Goal: Task Accomplishment & Management: Use online tool/utility

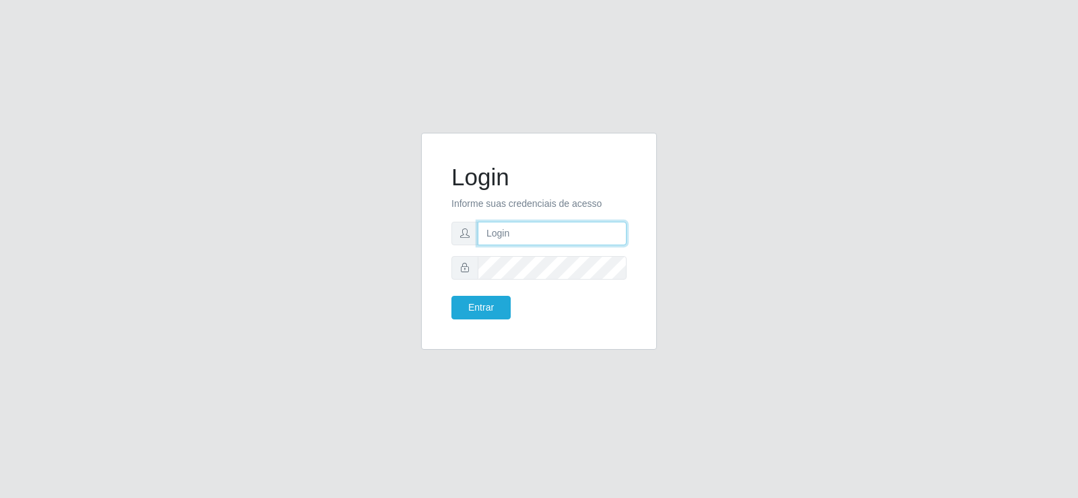
click at [539, 234] on input "text" at bounding box center [552, 234] width 149 height 24
click at [534, 234] on input "text" at bounding box center [552, 234] width 149 height 24
type input "[EMAIL_ADDRESS][DOMAIN_NAME]"
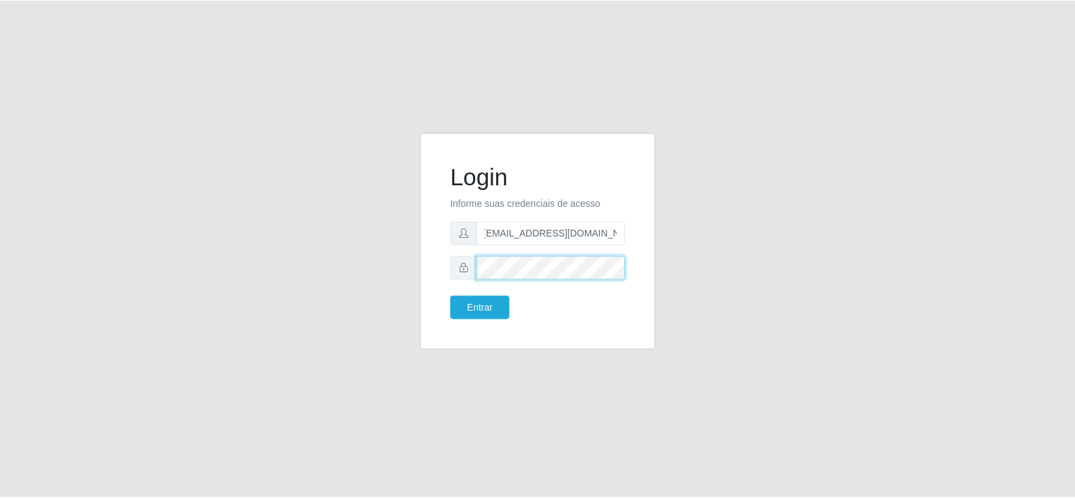
scroll to position [0, 0]
click at [470, 311] on button "Entrar" at bounding box center [481, 308] width 59 height 24
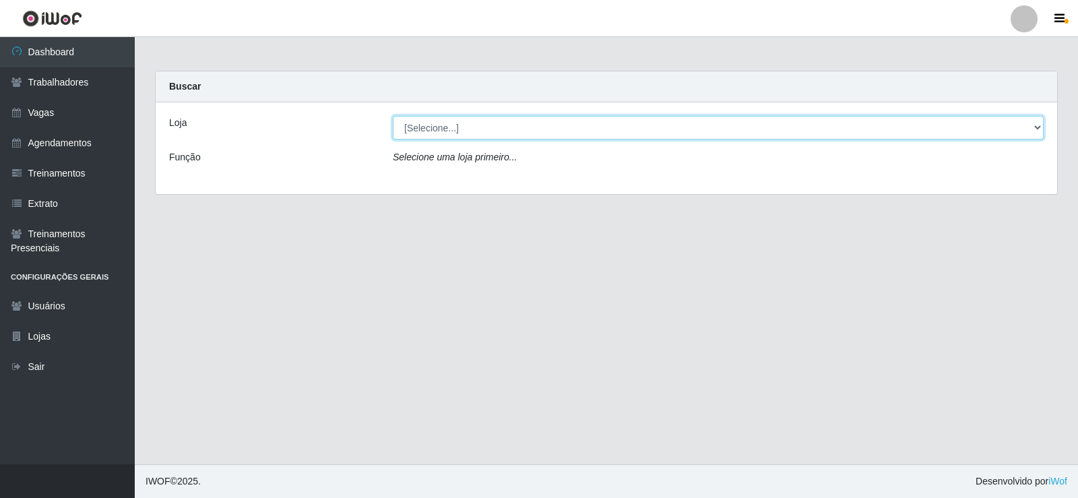
click at [488, 128] on select "[Selecione...] [PERSON_NAME]" at bounding box center [718, 128] width 651 height 24
select select "430"
click at [393, 116] on select "[Selecione...] [PERSON_NAME]" at bounding box center [718, 128] width 651 height 24
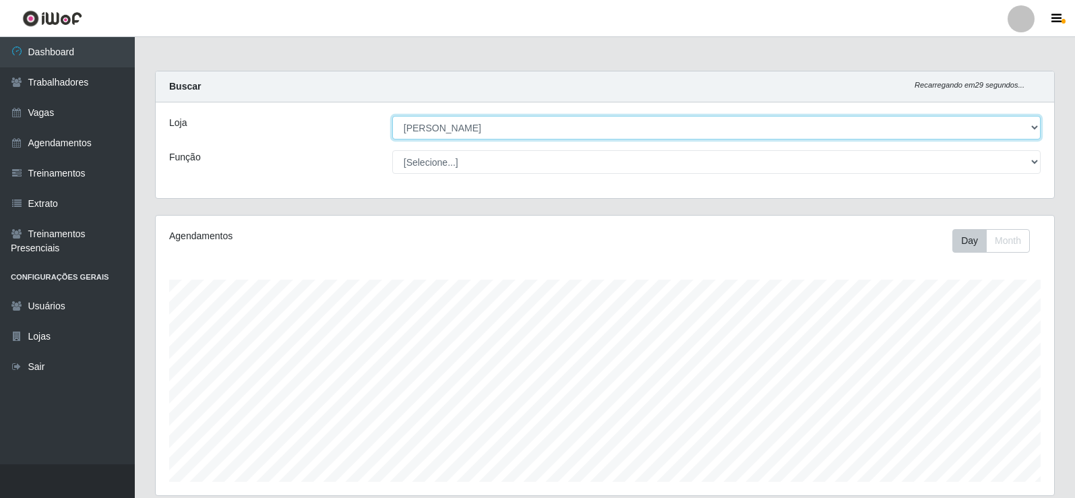
scroll to position [280, 898]
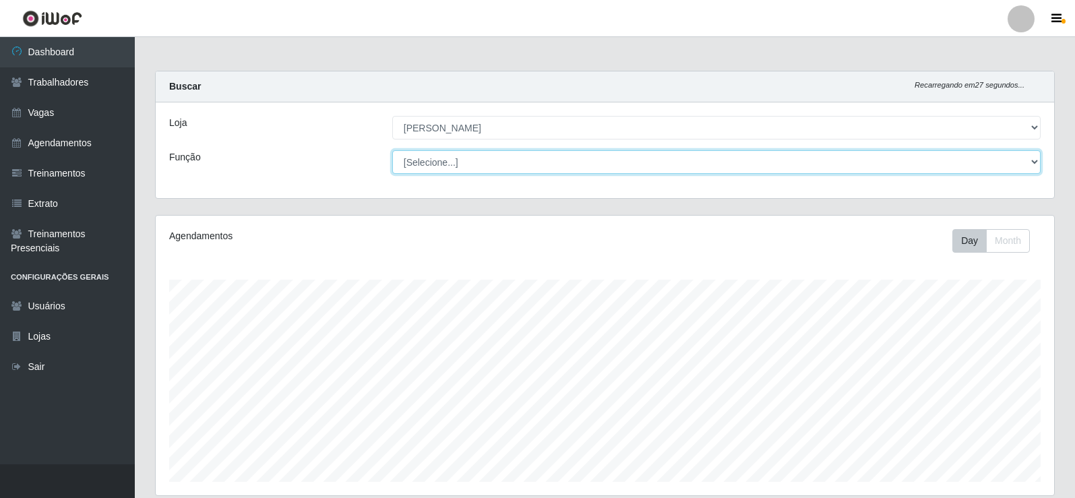
click at [423, 162] on select "[Selecione...] Auxiliar de Estacionamento Auxiliar de Estacionamento + Auxiliar…" at bounding box center [716, 162] width 648 height 24
select select "1"
click at [392, 150] on select "[Selecione...] Auxiliar de Estacionamento Auxiliar de Estacionamento + Auxiliar…" at bounding box center [716, 162] width 648 height 24
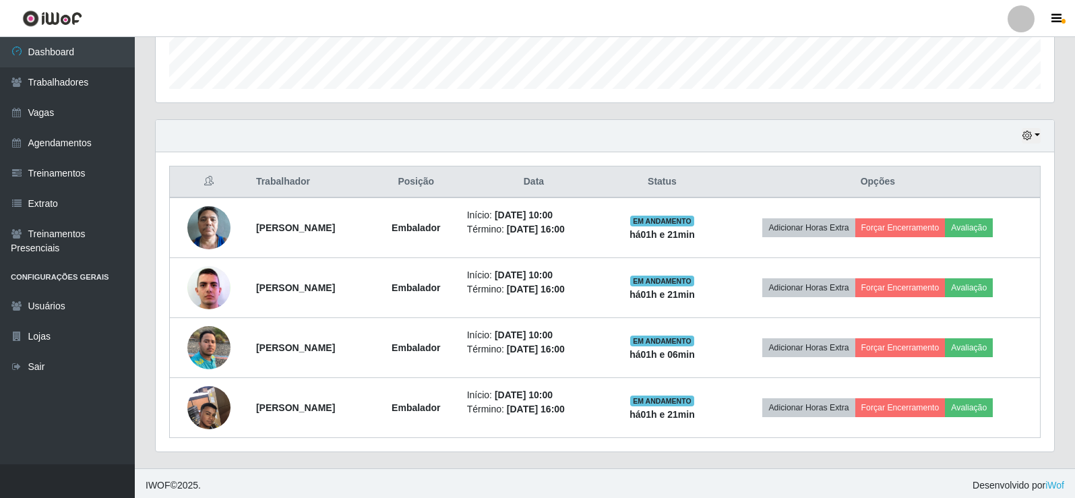
scroll to position [397, 0]
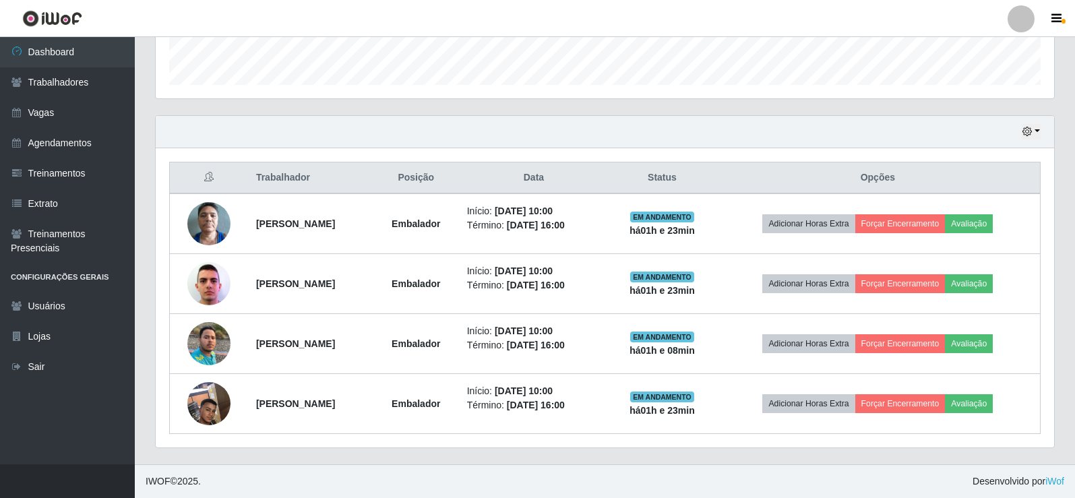
click at [1072, 272] on div "Carregando... Buscar Recarregando em 12 segundos... Loja [Selecione...] Iskisit…" at bounding box center [605, 69] width 940 height 791
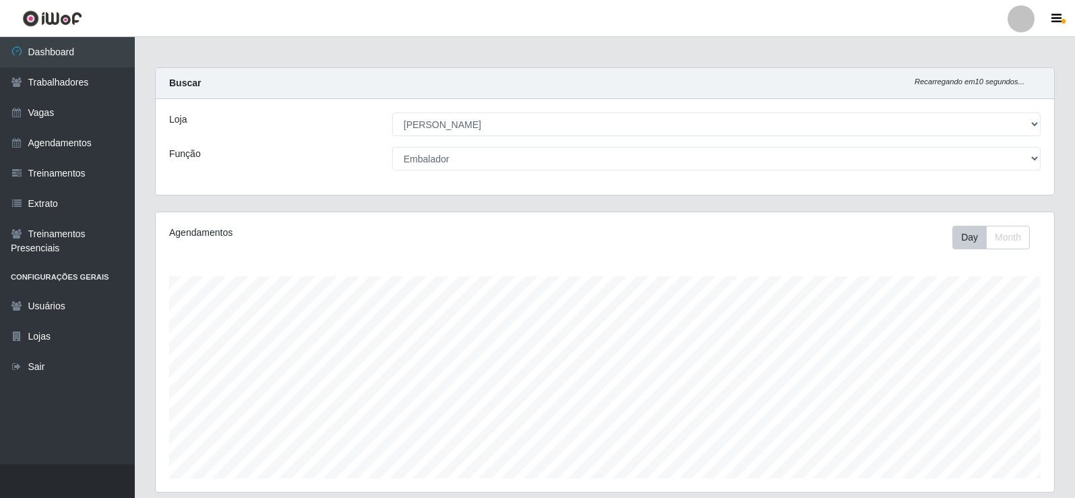
scroll to position [0, 0]
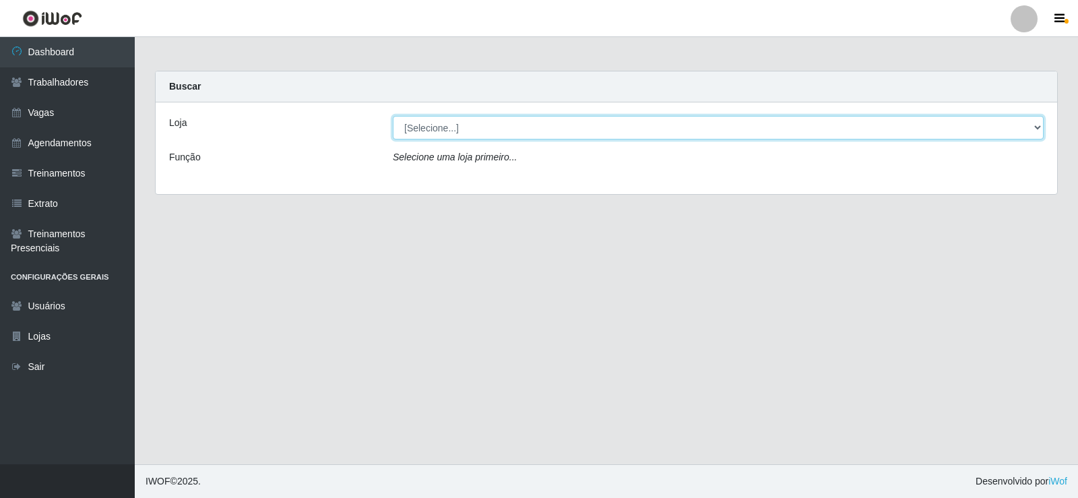
click at [1038, 128] on select "[Selecione...] [PERSON_NAME]" at bounding box center [718, 128] width 651 height 24
select select "430"
click at [393, 116] on select "[Selecione...] [PERSON_NAME]" at bounding box center [718, 128] width 651 height 24
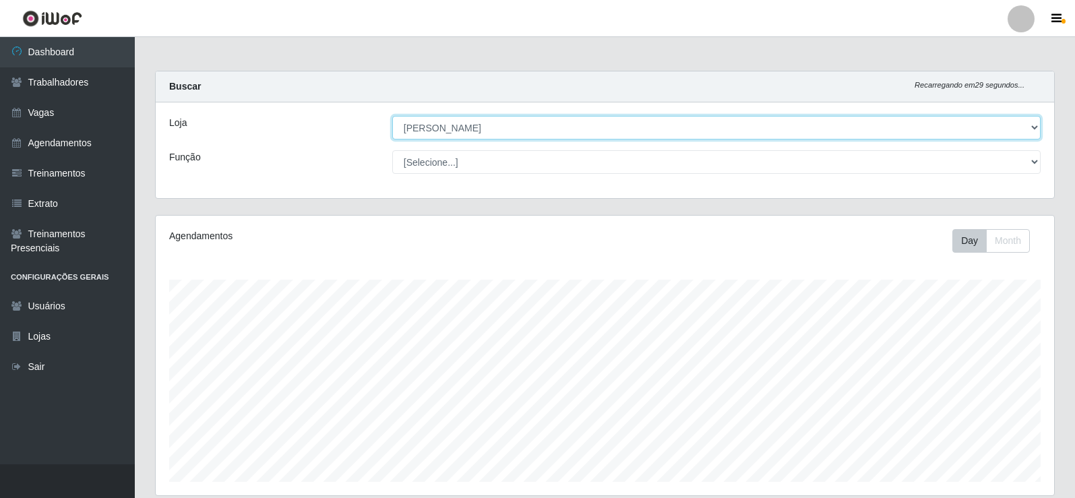
scroll to position [280, 898]
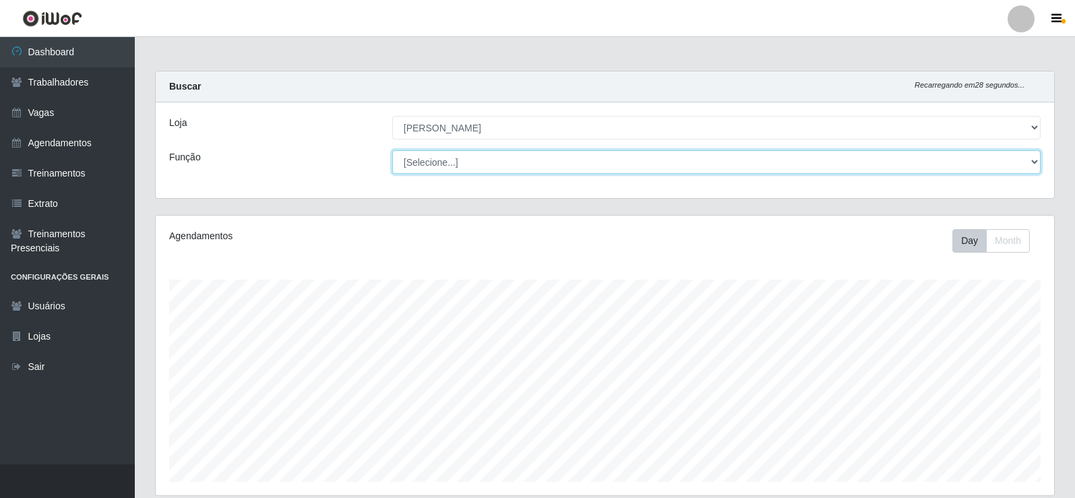
click at [1033, 162] on select "[Selecione...] Auxiliar de Estacionamento Auxiliar de Estacionamento + Auxiliar…" at bounding box center [716, 162] width 648 height 24
select select "1"
click at [392, 150] on select "[Selecione...] Auxiliar de Estacionamento Auxiliar de Estacionamento + Auxiliar…" at bounding box center [716, 162] width 648 height 24
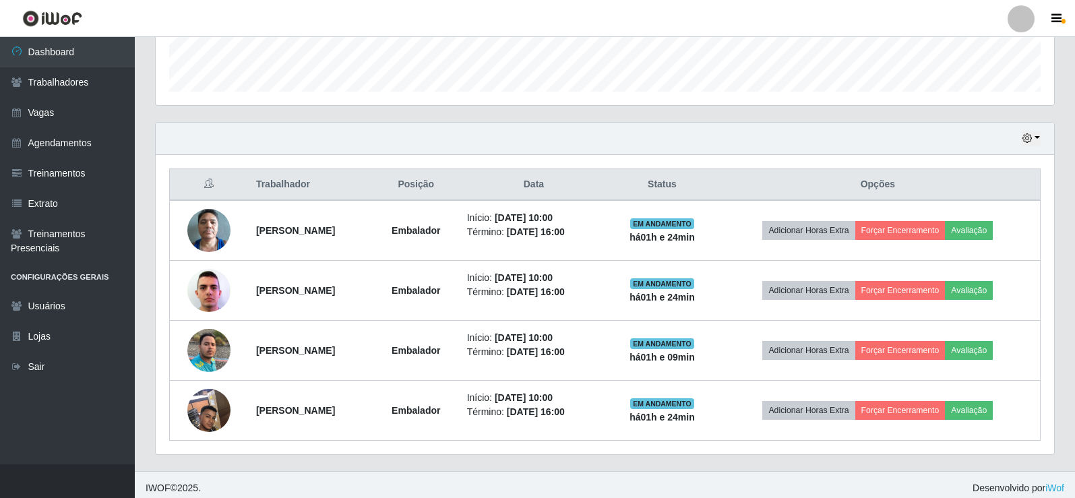
scroll to position [392, 0]
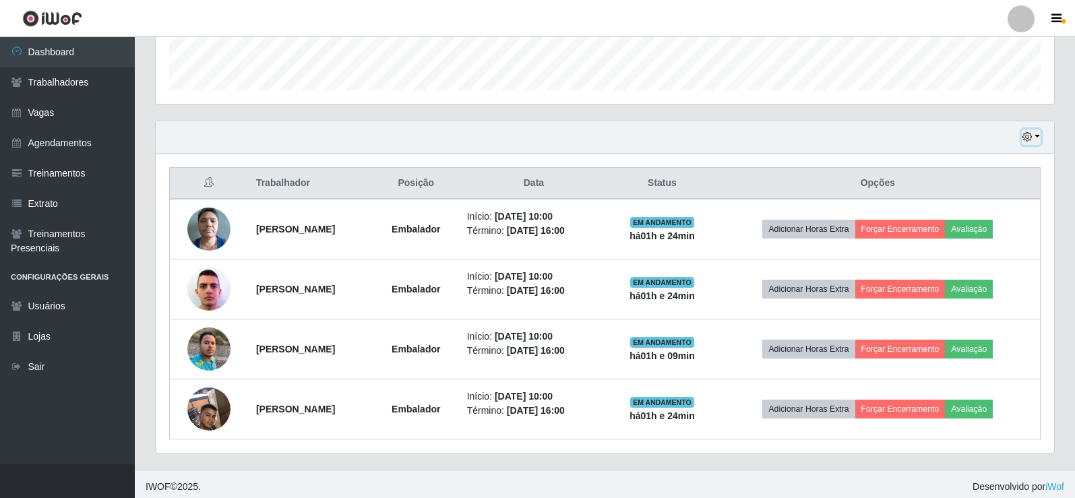
click at [1028, 139] on icon "button" at bounding box center [1026, 136] width 9 height 9
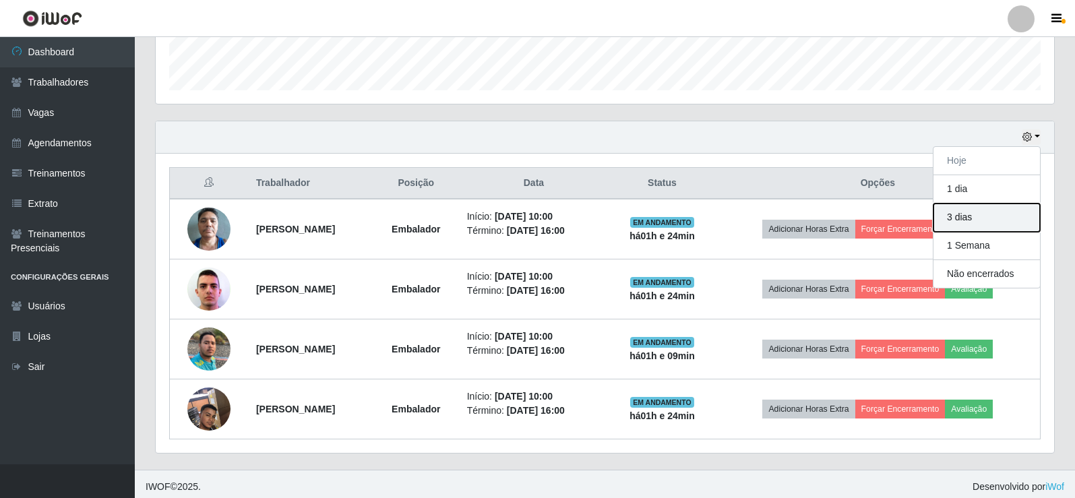
click at [973, 218] on button "3 dias" at bounding box center [986, 218] width 106 height 28
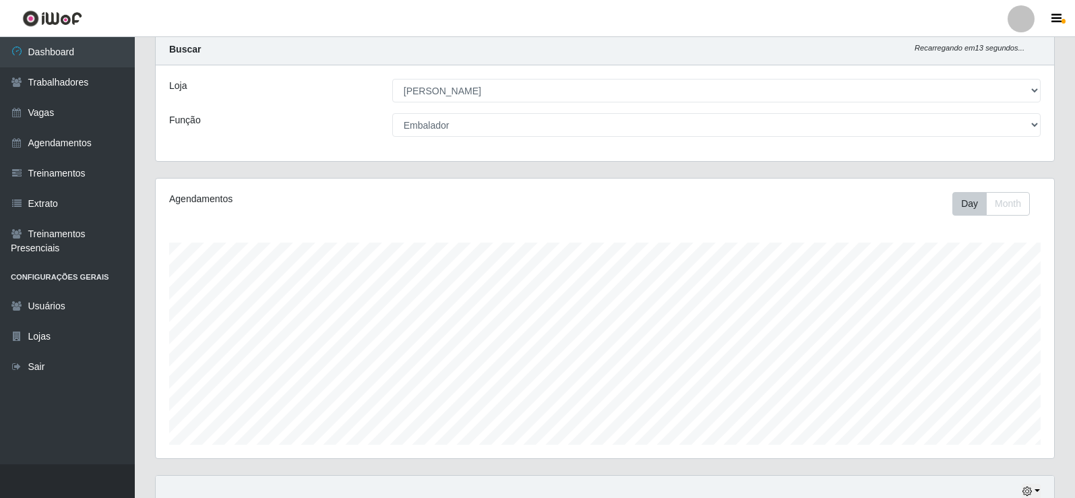
scroll to position [35, 0]
